Goal: Information Seeking & Learning: Learn about a topic

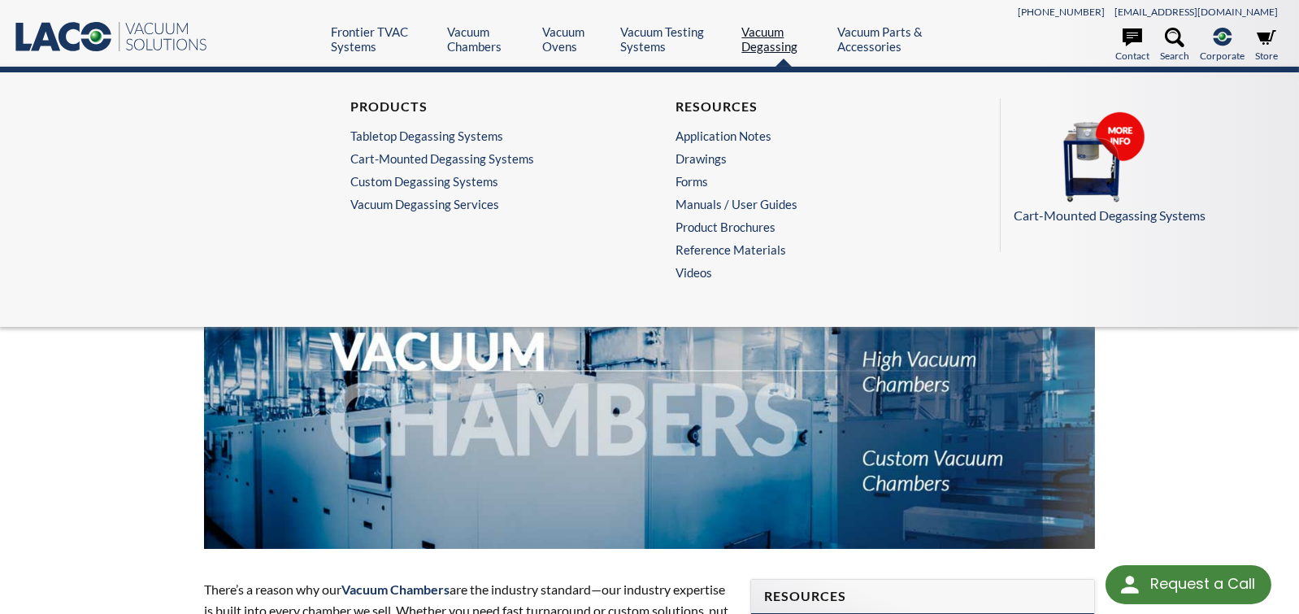
click at [781, 39] on link "Vacuum Degassing" at bounding box center [783, 38] width 84 height 29
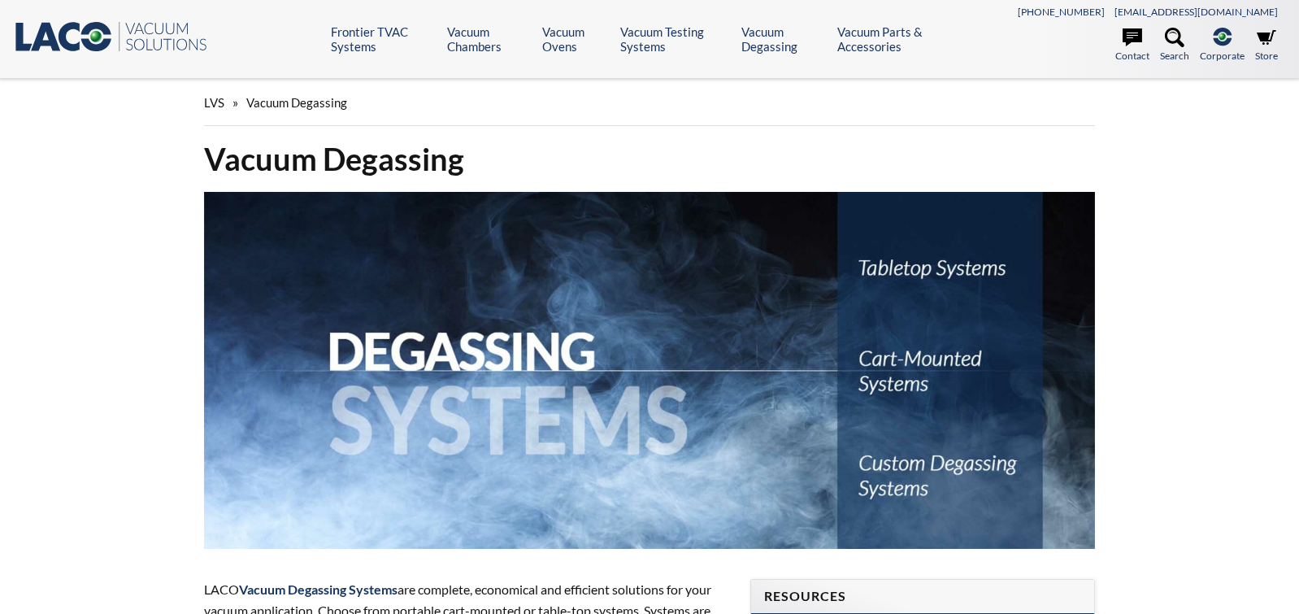
select select "Language Translate Widget"
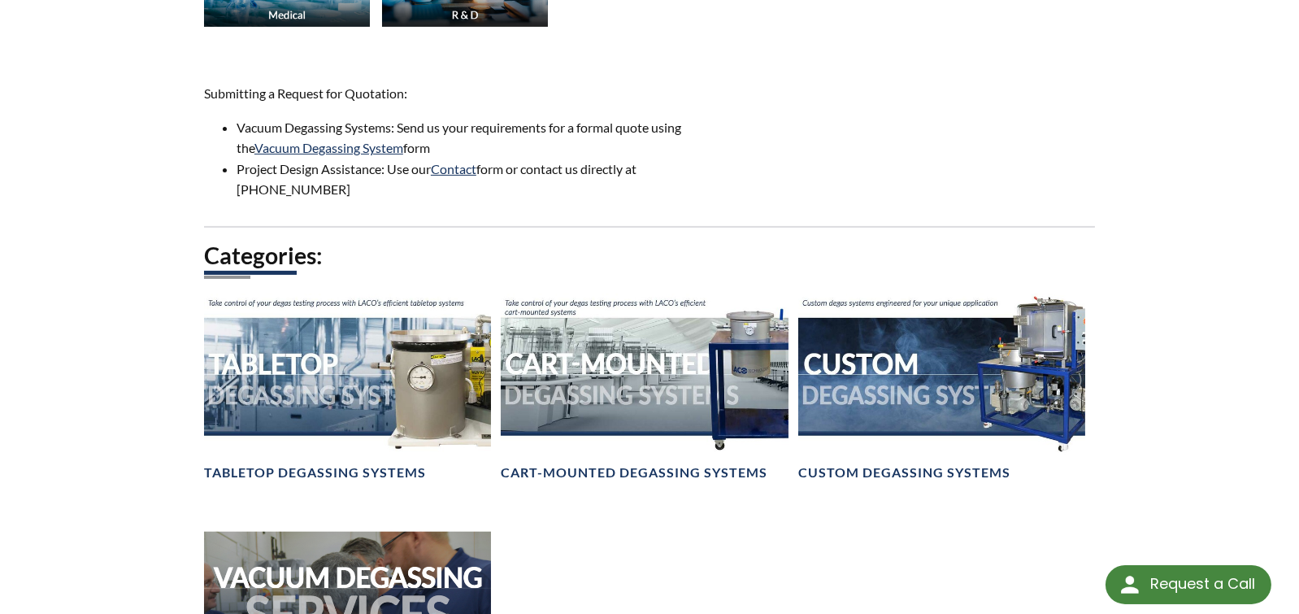
scroll to position [1138, 0]
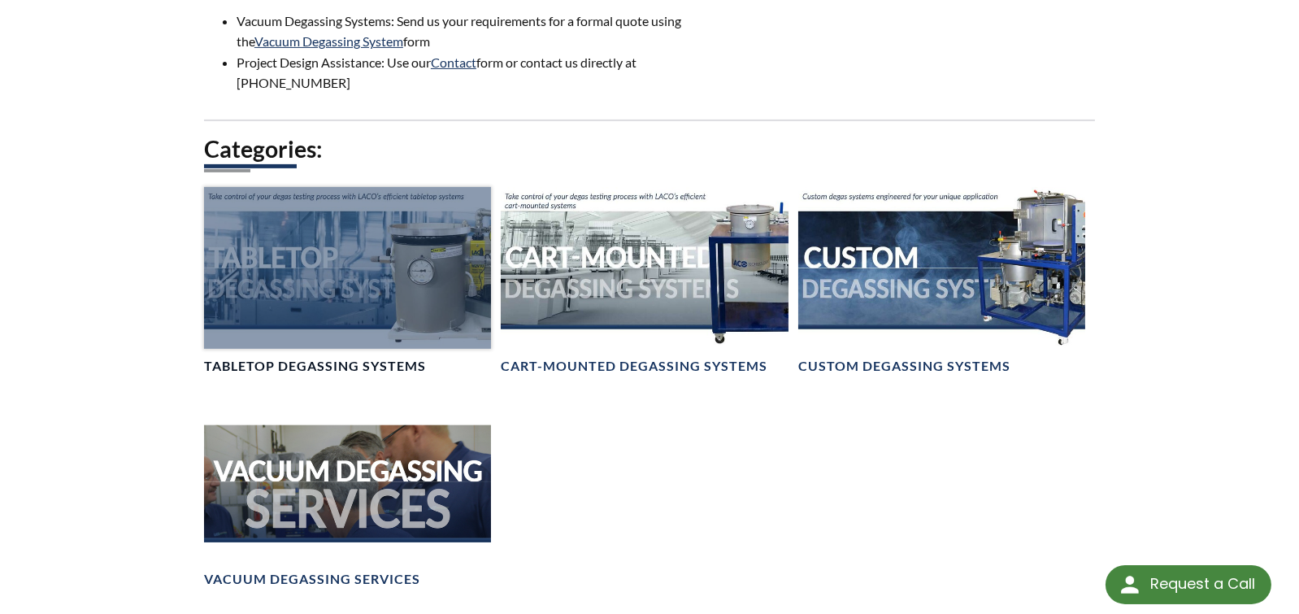
click at [406, 262] on div at bounding box center [347, 267] width 287 height 161
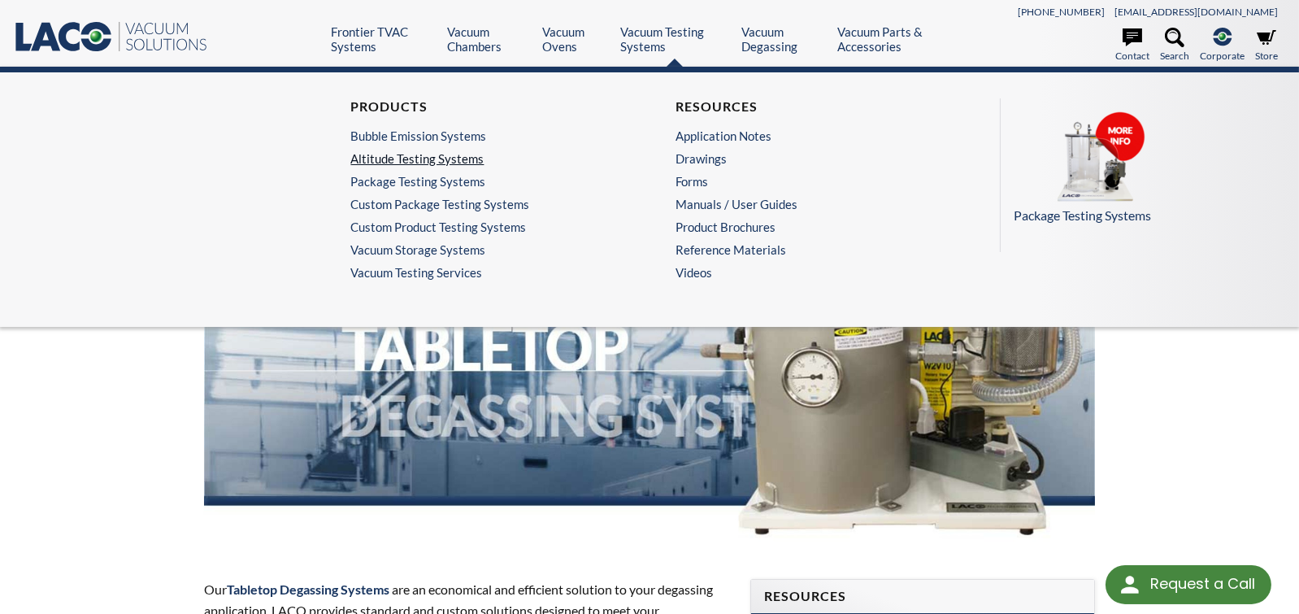
click at [432, 155] on link "Altitude Testing Systems" at bounding box center [482, 158] width 265 height 15
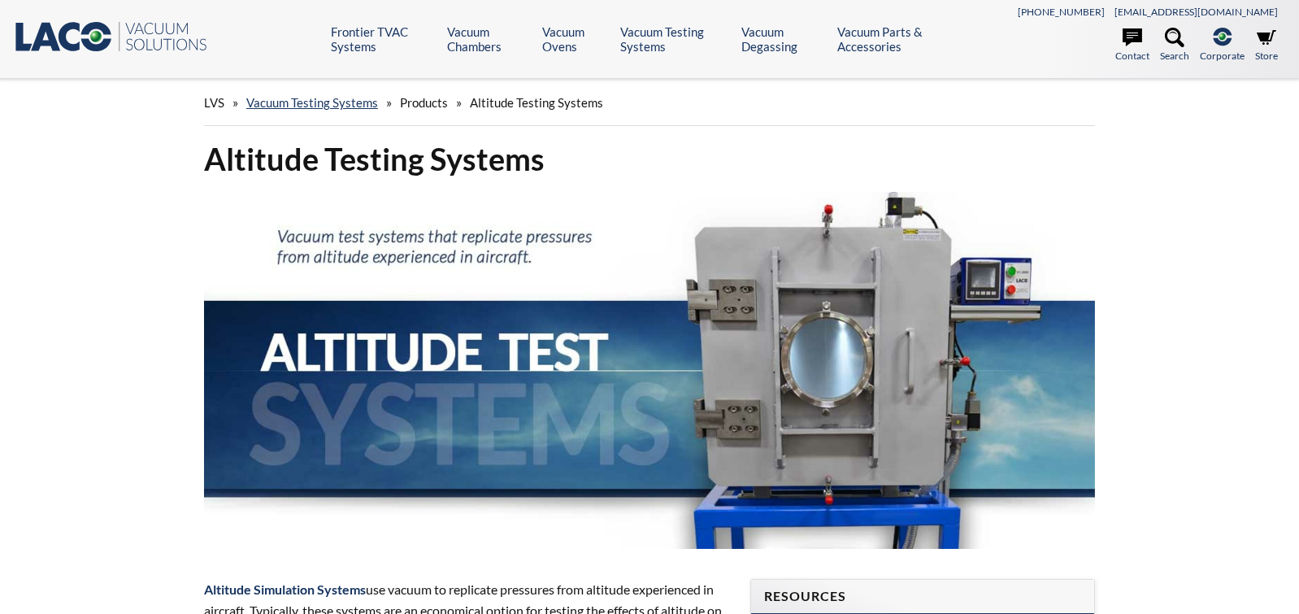
select select "Language Translate Widget"
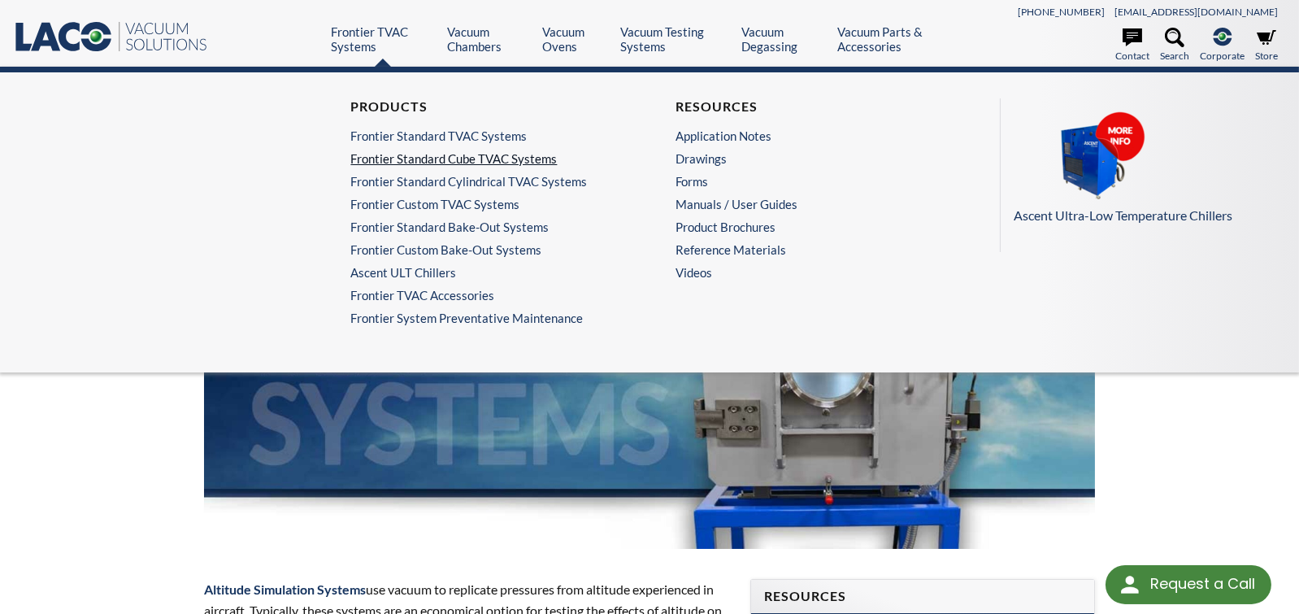
click at [418, 152] on link "Frontier Standard Cube TVAC Systems" at bounding box center [482, 158] width 265 height 15
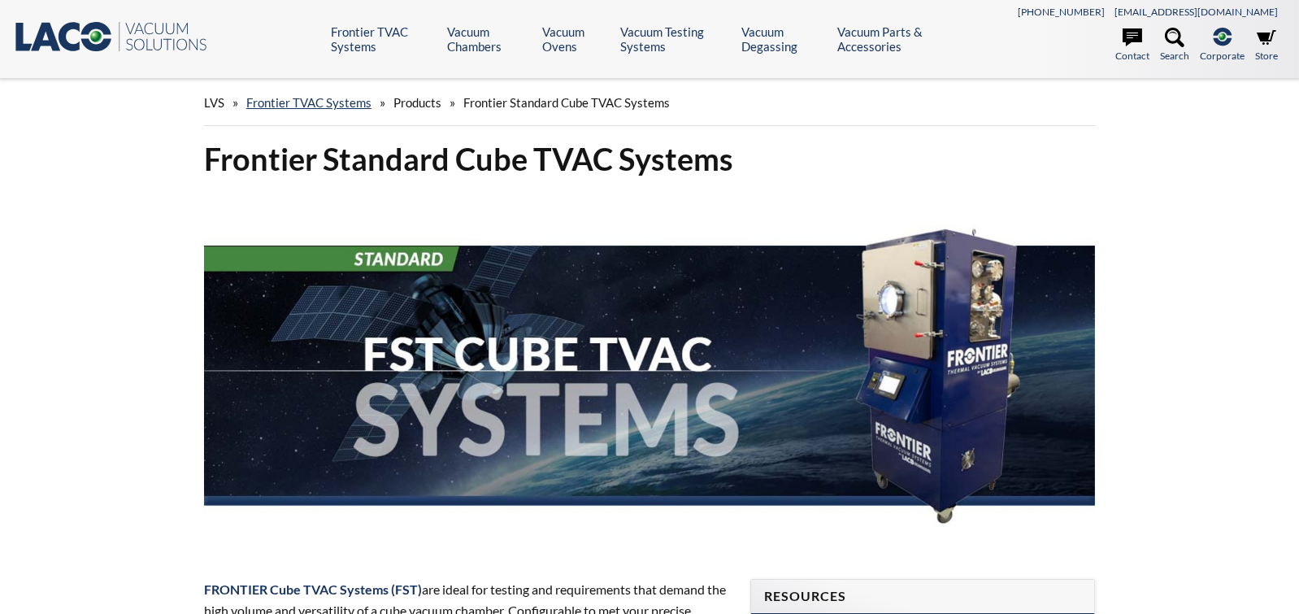
select select "Language Translate Widget"
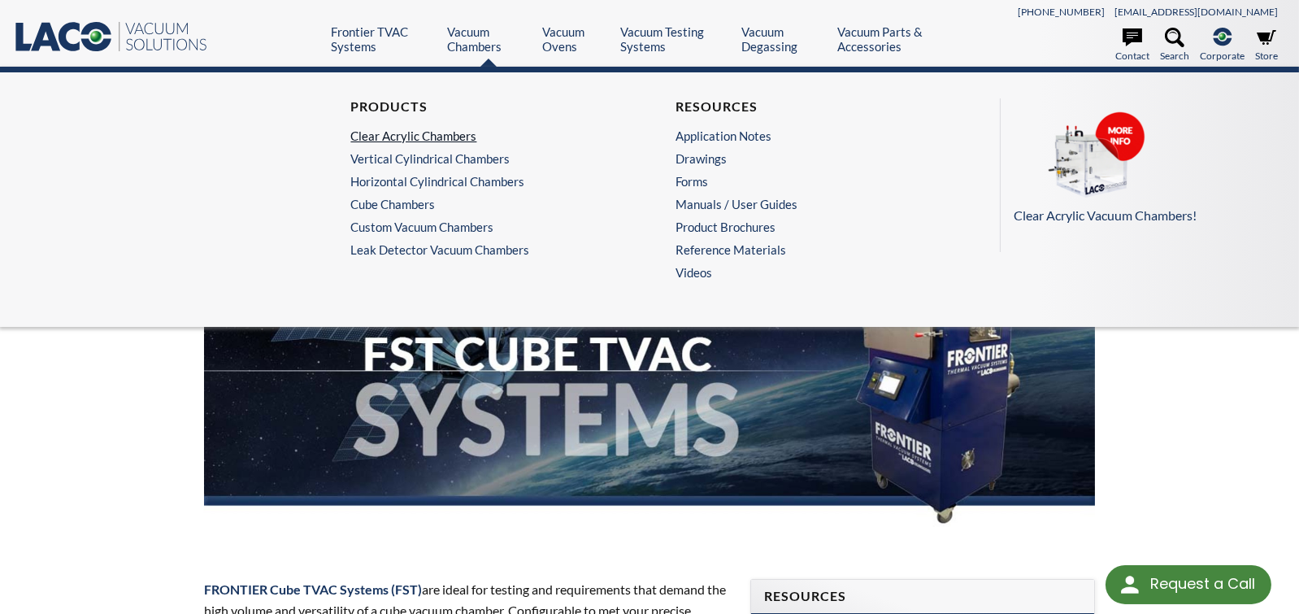
click at [445, 139] on link "Clear Acrylic Chambers" at bounding box center [482, 135] width 265 height 15
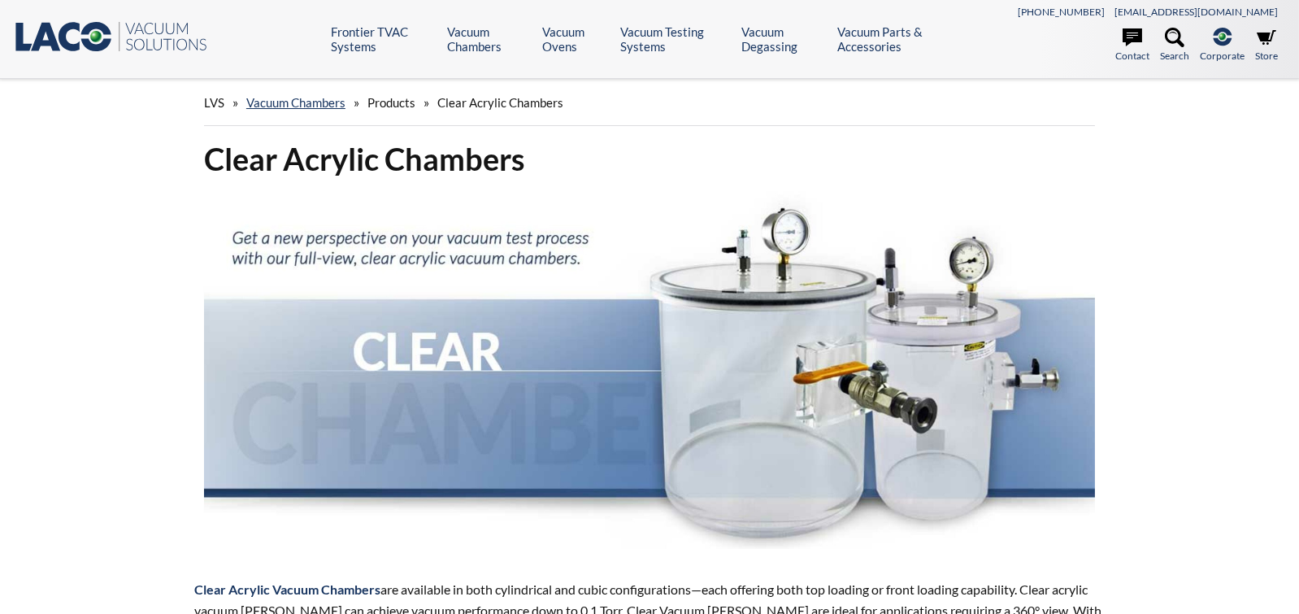
select select "Language Translate Widget"
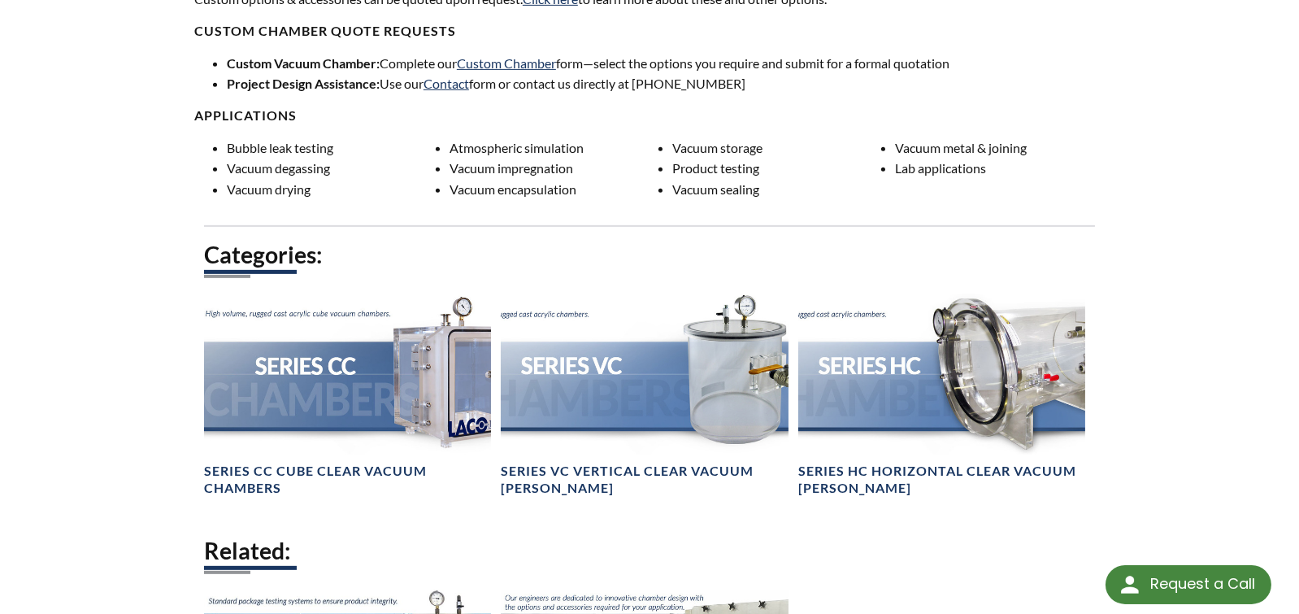
scroll to position [1463, 0]
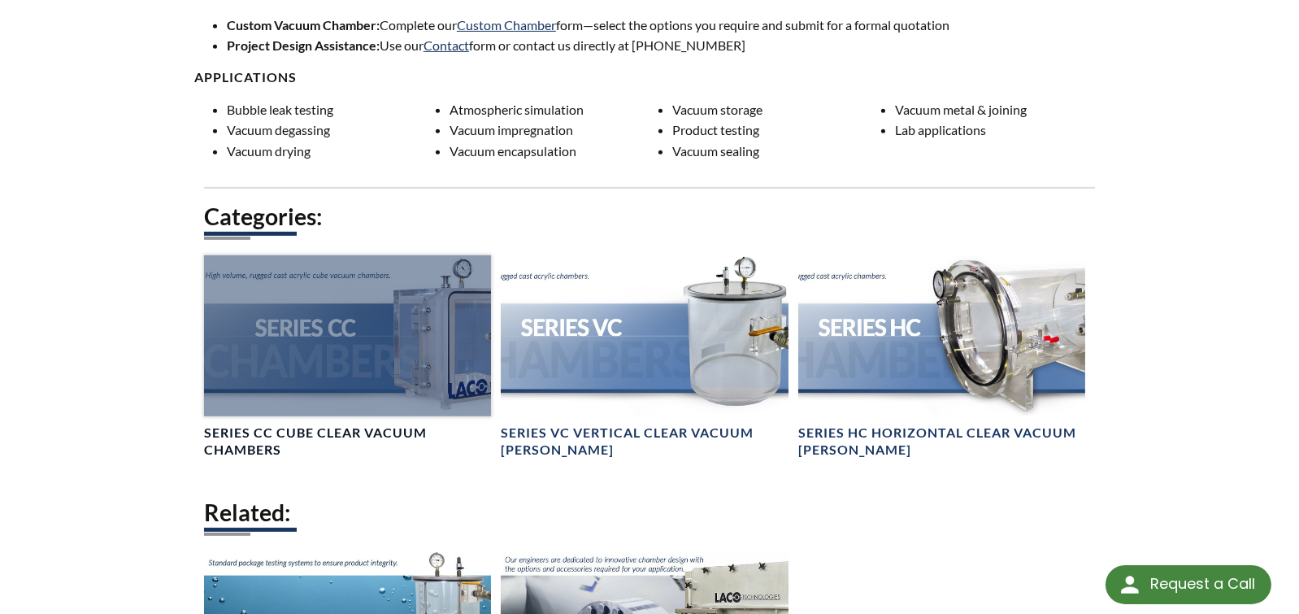
click at [300, 429] on h4 "Series CC Cube Clear Vacuum Chambers" at bounding box center [347, 441] width 287 height 34
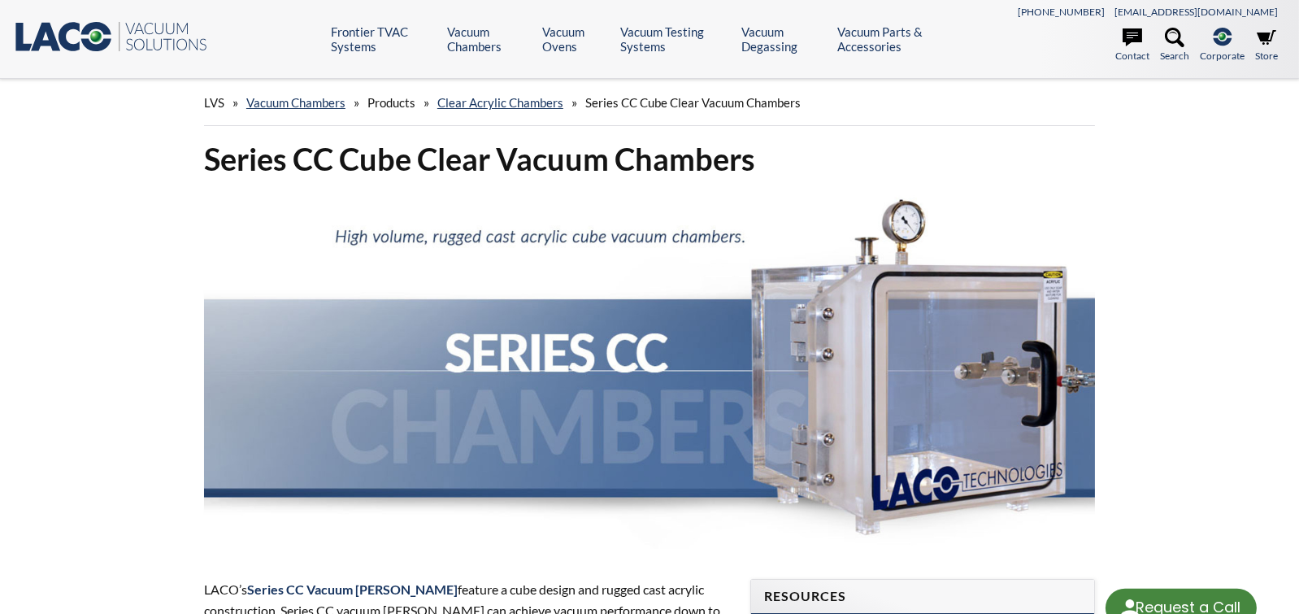
select select "Language Translate Widget"
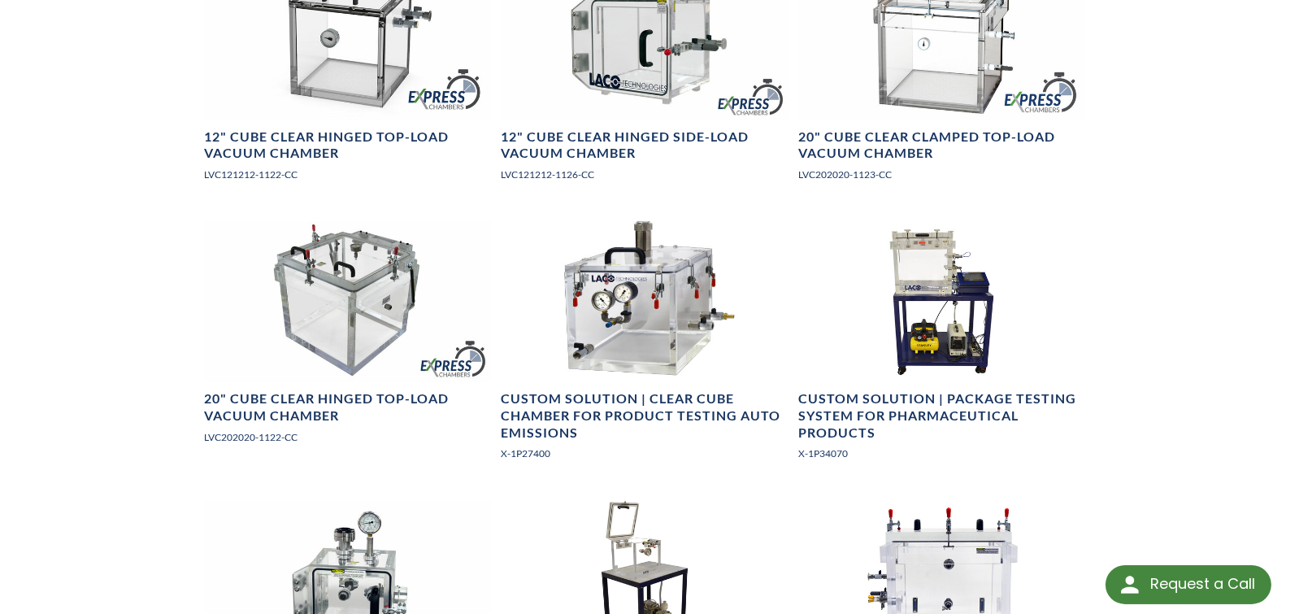
scroll to position [1138, 0]
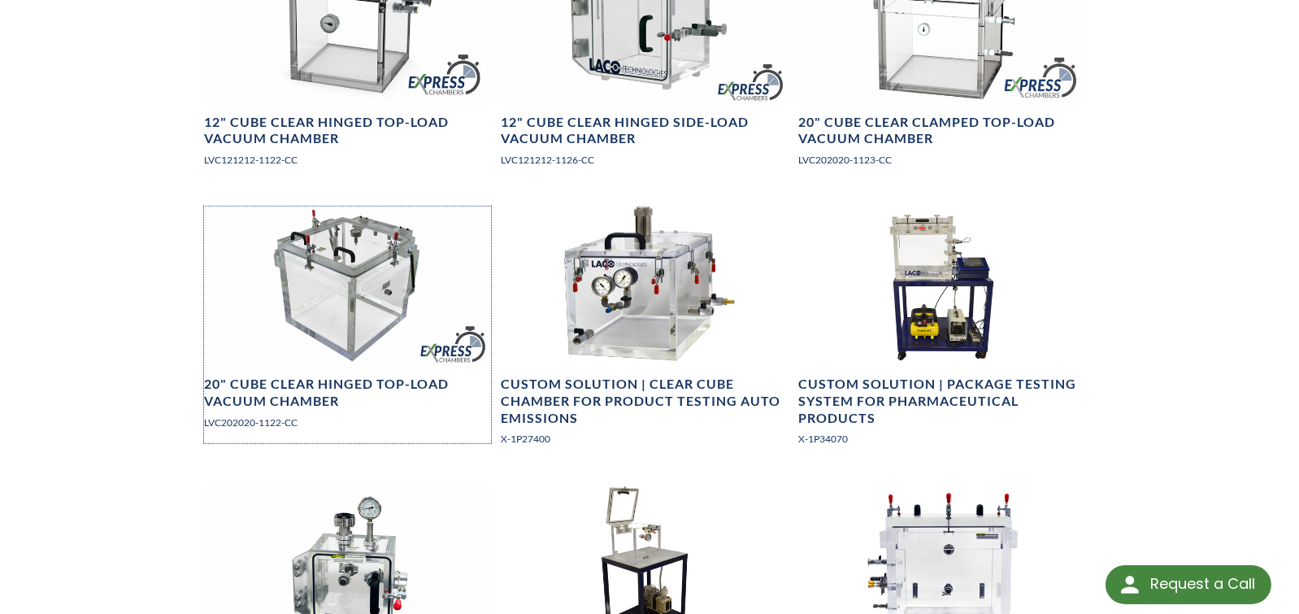
click at [372, 293] on div at bounding box center [347, 286] width 287 height 161
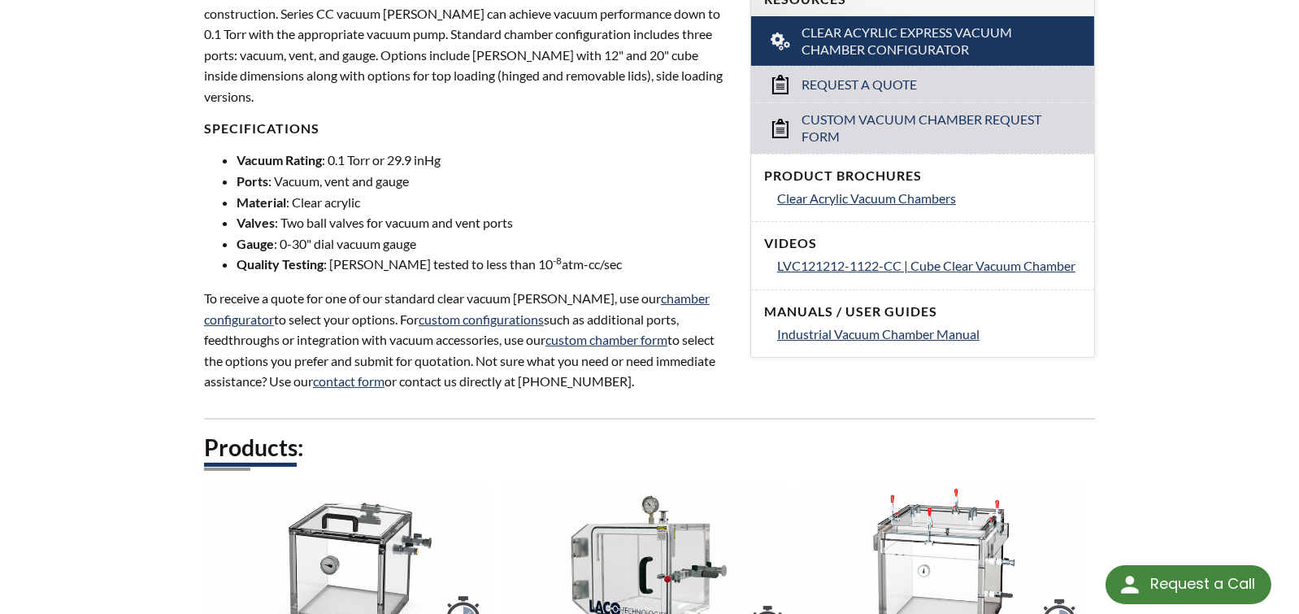
scroll to position [488, 0]
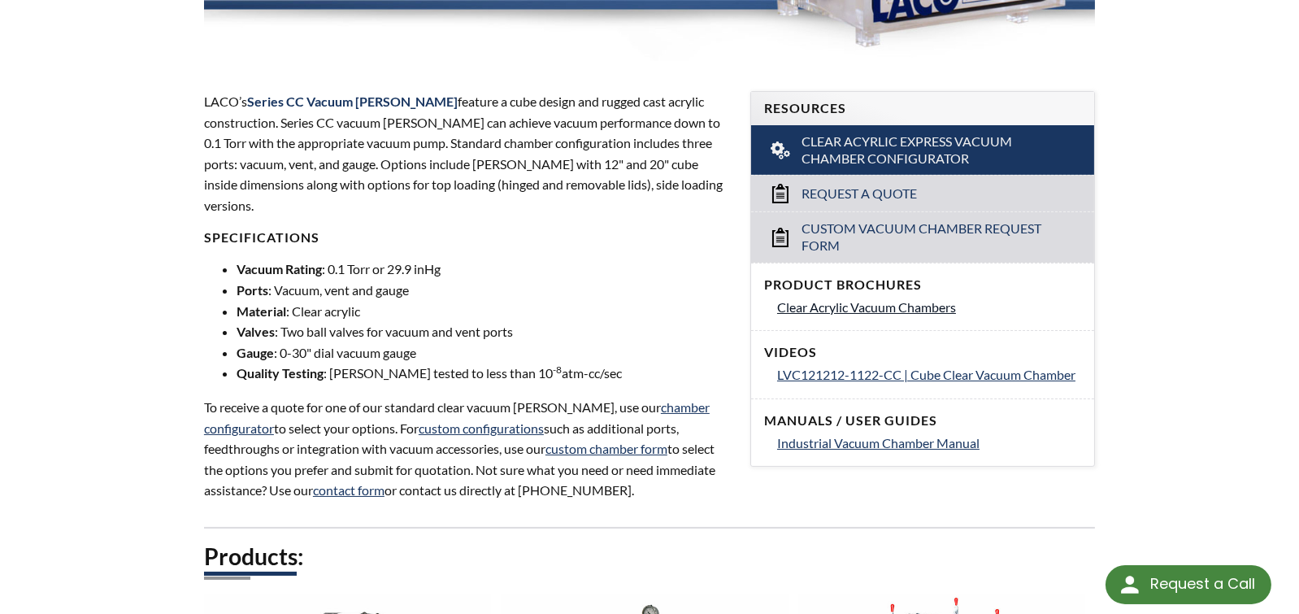
click at [867, 312] on span "Clear Acrylic Vacuum Chambers" at bounding box center [866, 306] width 179 height 15
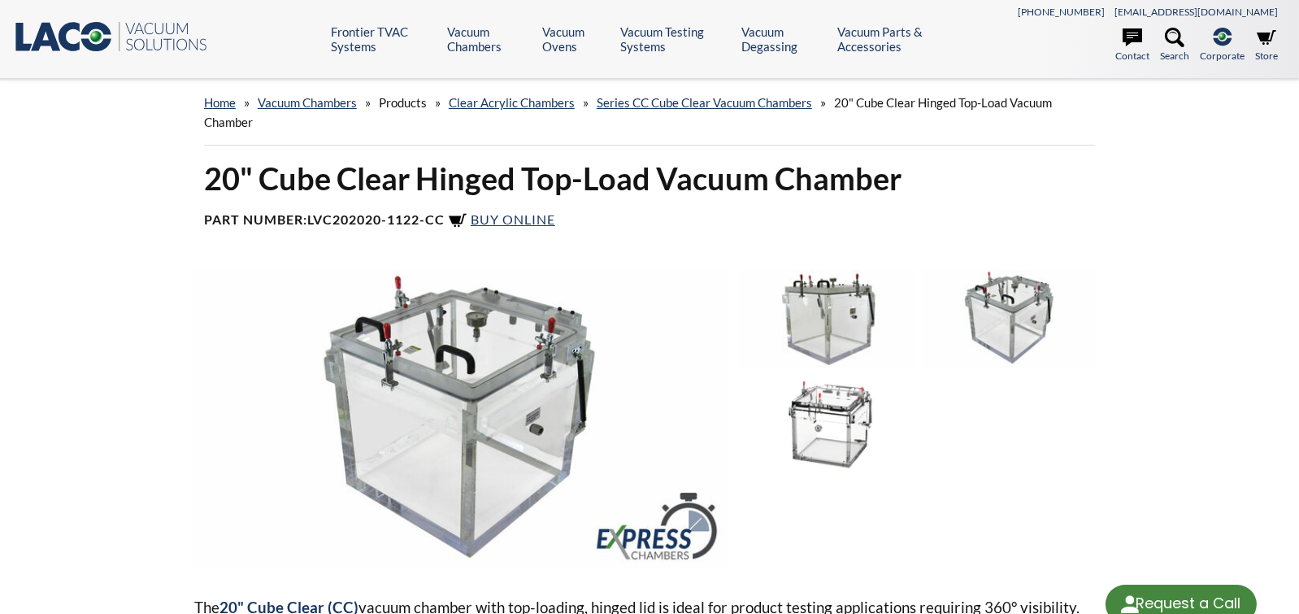
select select "Language Translate Widget"
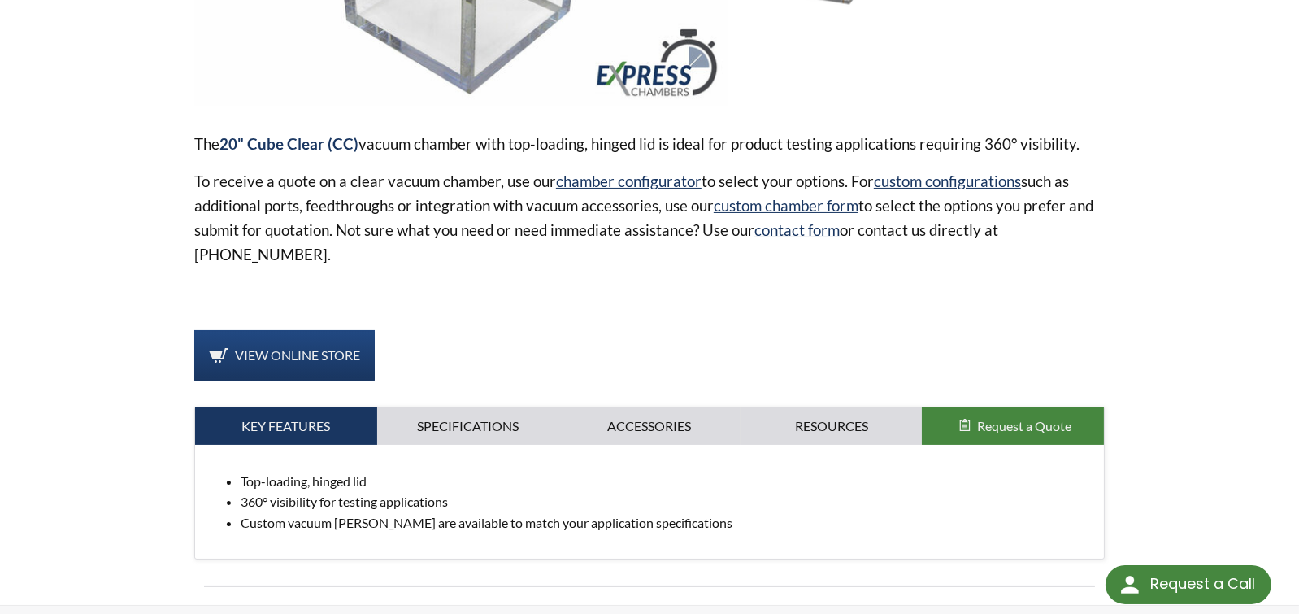
scroll to position [488, 0]
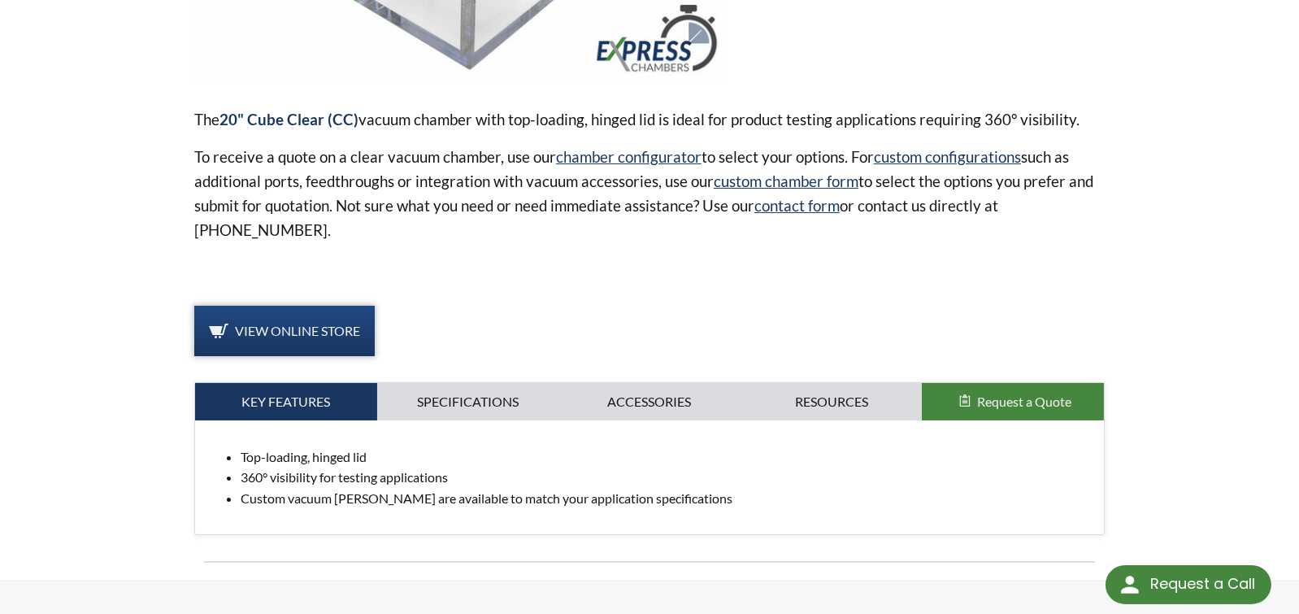
click at [313, 324] on span "View Online Store" at bounding box center [297, 330] width 125 height 15
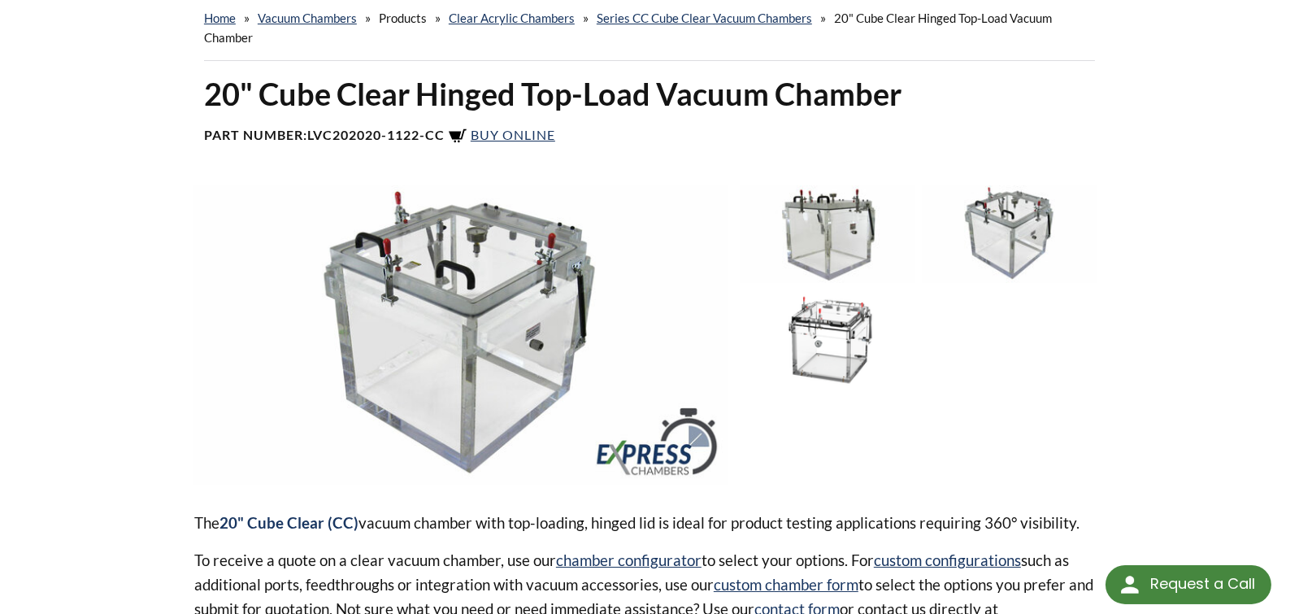
scroll to position [0, 0]
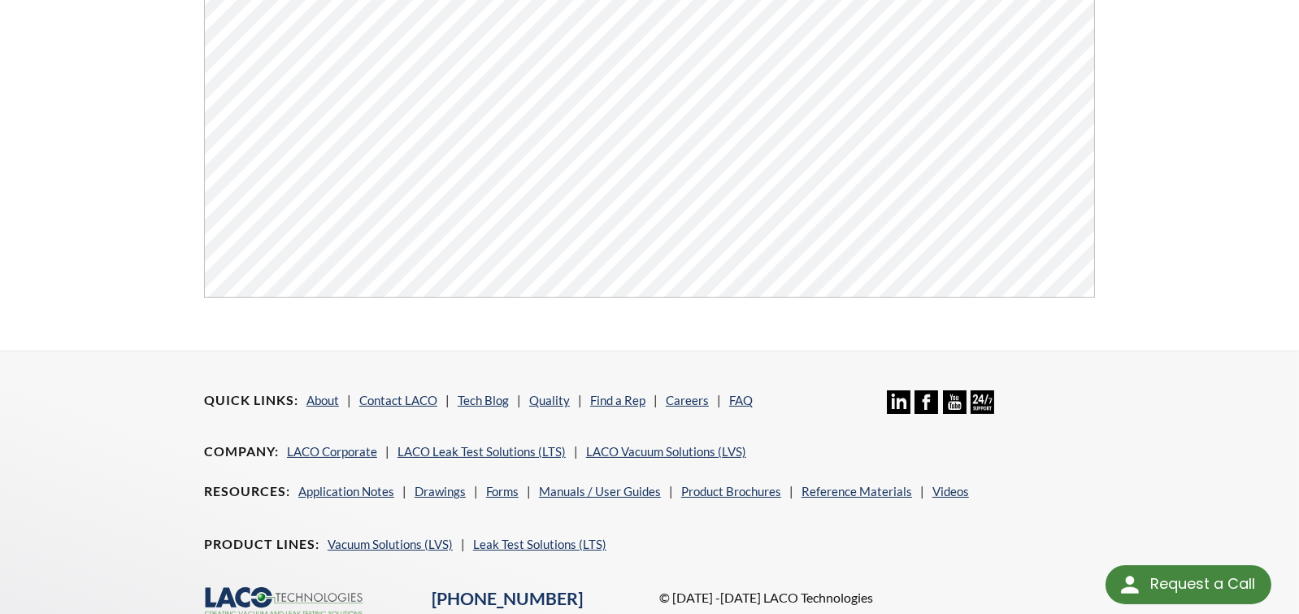
scroll to position [289, 0]
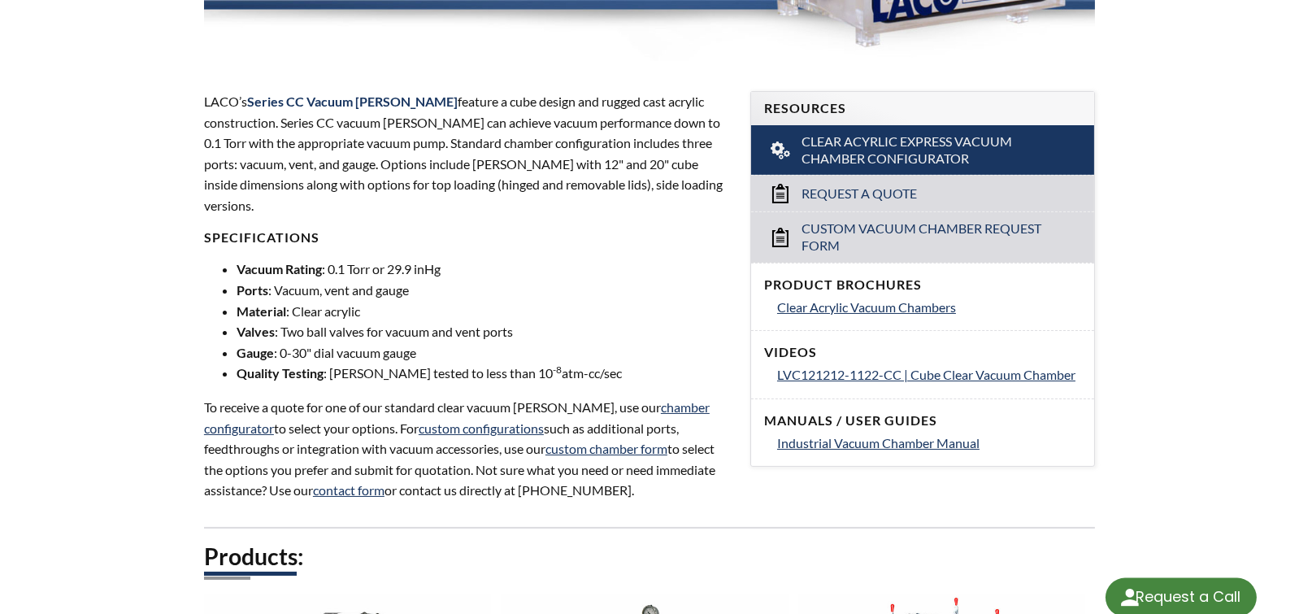
select select "Language Translate Widget"
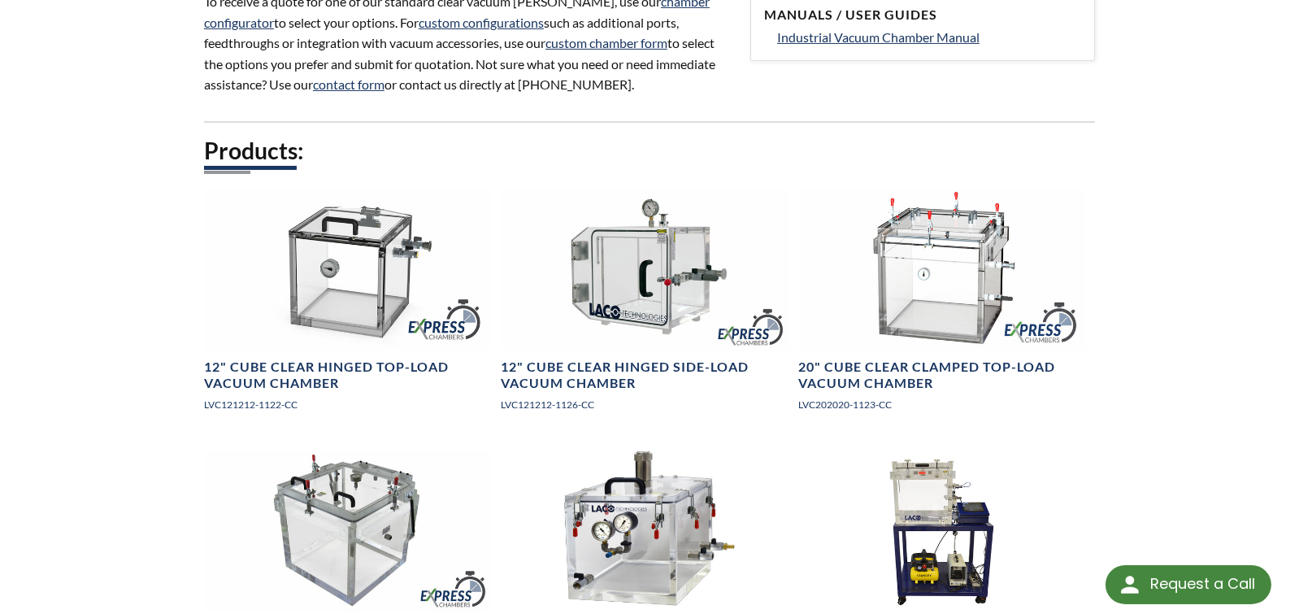
scroll to position [895, 0]
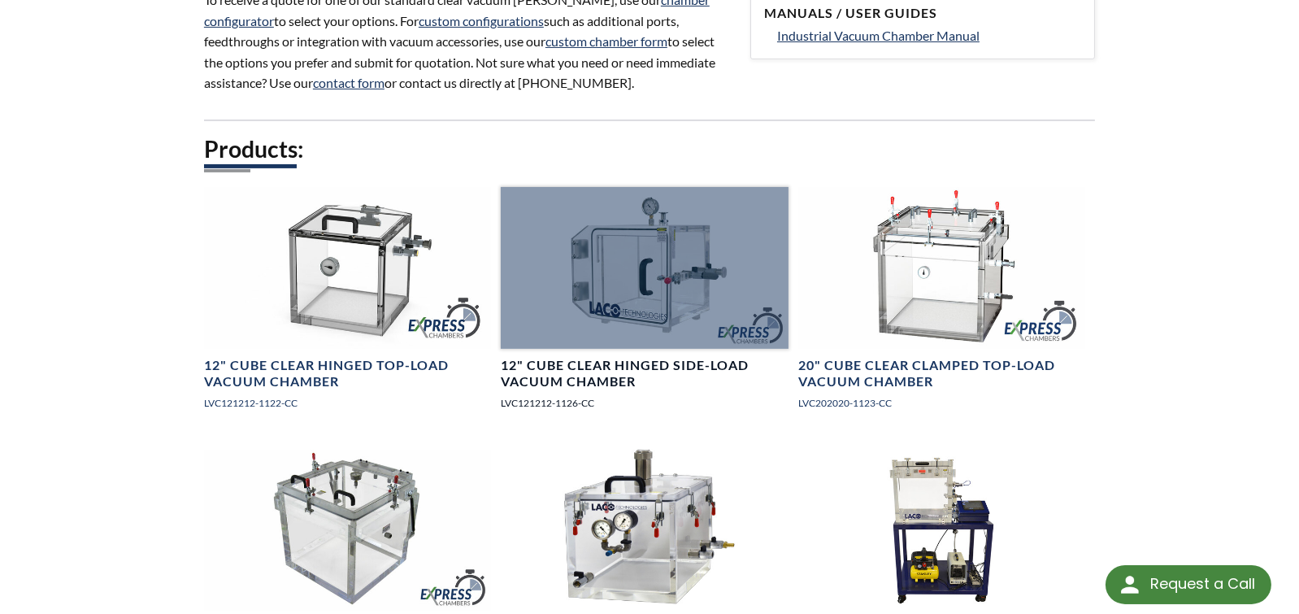
click at [538, 395] on p "LVC121212-1126-CC" at bounding box center [644, 402] width 287 height 15
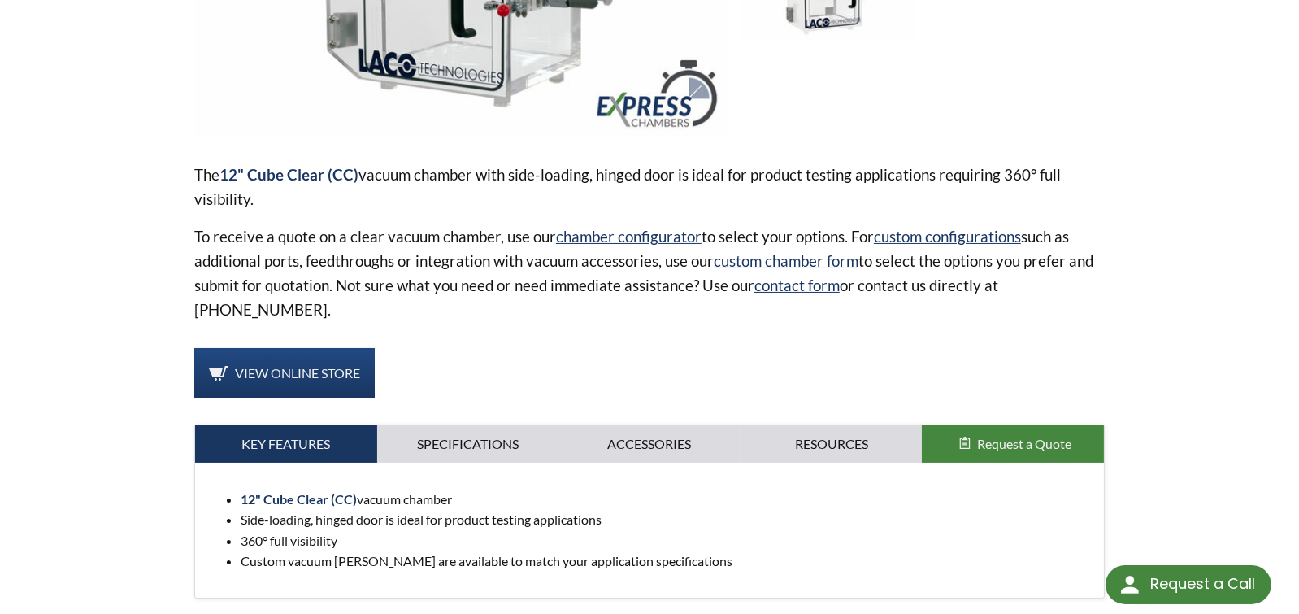
scroll to position [488, 0]
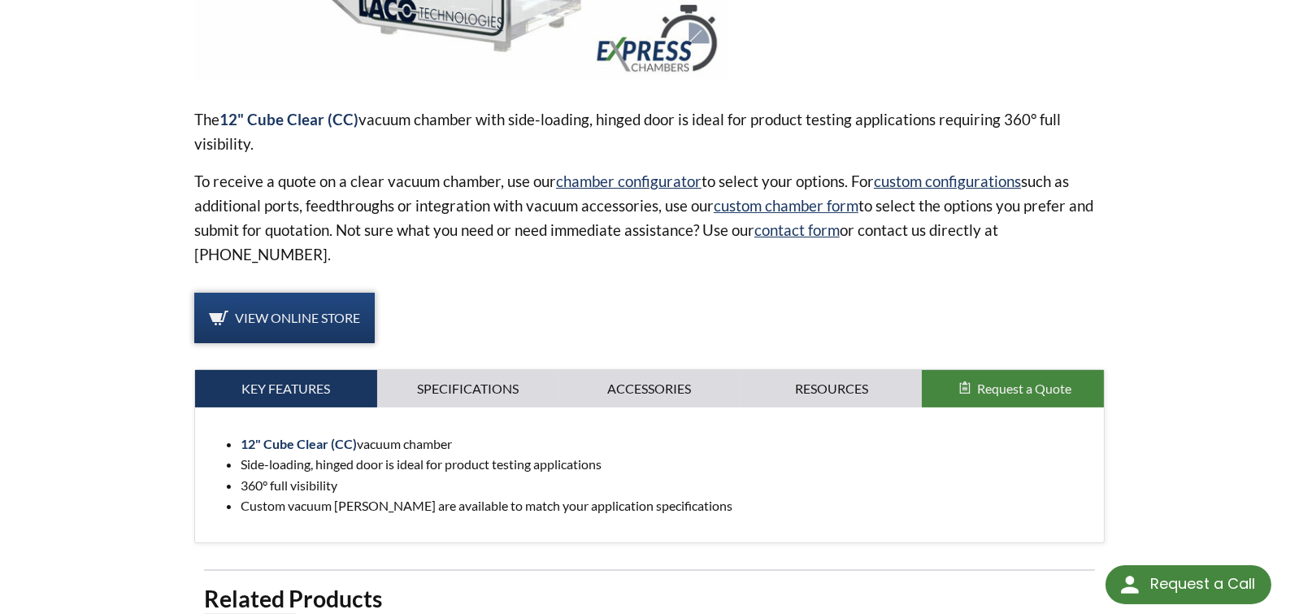
click at [320, 325] on link "View Online Store" at bounding box center [284, 318] width 180 height 50
